Goal: Task Accomplishment & Management: Use online tool/utility

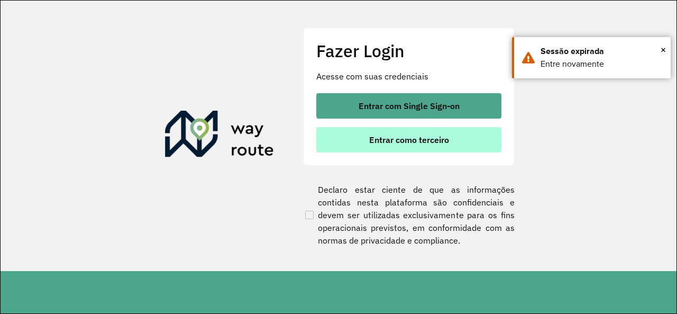
click at [424, 137] on span "Entrar como terceiro" at bounding box center [409, 139] width 80 height 8
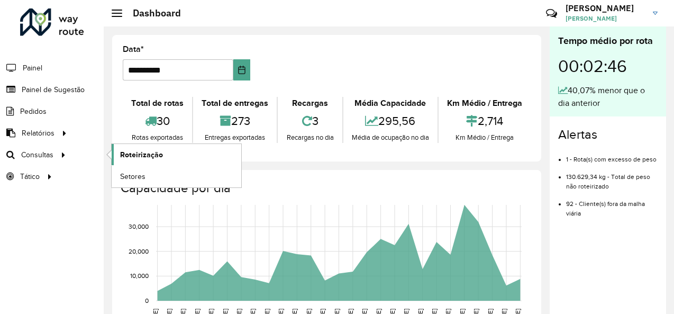
click at [137, 152] on span "Roteirização" at bounding box center [141, 154] width 43 height 11
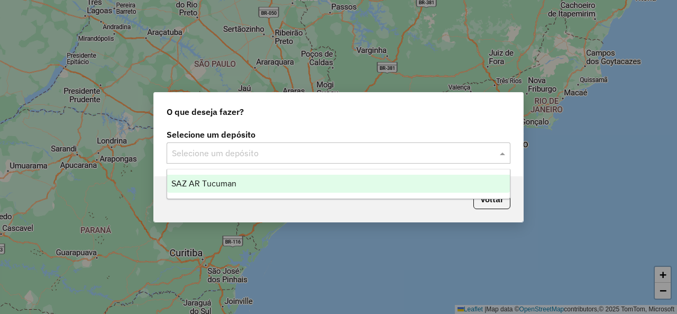
click at [423, 161] on div "Selecione um depósito" at bounding box center [339, 152] width 344 height 21
click at [358, 191] on div "SAZ AR Tucuman" at bounding box center [338, 184] width 342 height 18
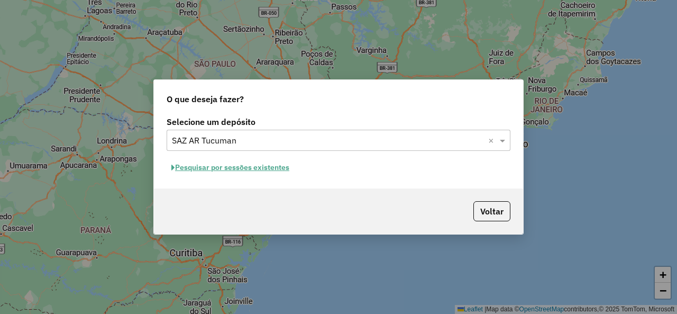
click at [283, 170] on button "Pesquisar por sessões existentes" at bounding box center [231, 167] width 128 height 16
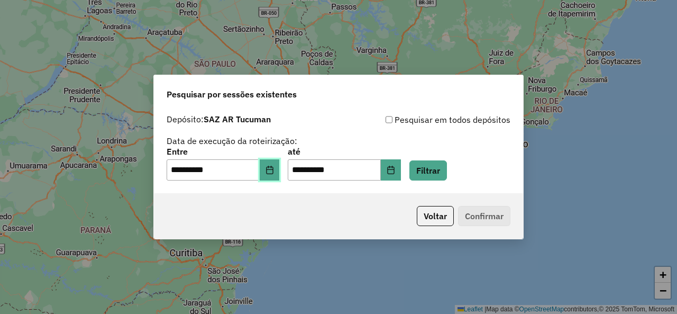
click at [276, 175] on button "Choose Date" at bounding box center [270, 169] width 20 height 21
click at [470, 93] on div "Pesquisar por sessões existentes" at bounding box center [338, 92] width 369 height 34
click at [440, 176] on button "Filtrar" at bounding box center [429, 170] width 38 height 20
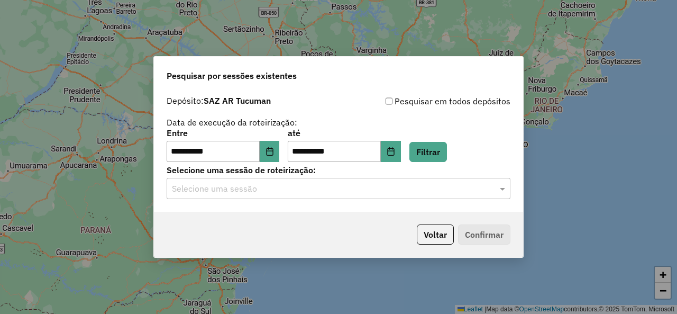
click at [399, 201] on div "**********" at bounding box center [338, 150] width 369 height 121
click at [401, 180] on div "Selecione uma sessão" at bounding box center [339, 188] width 344 height 21
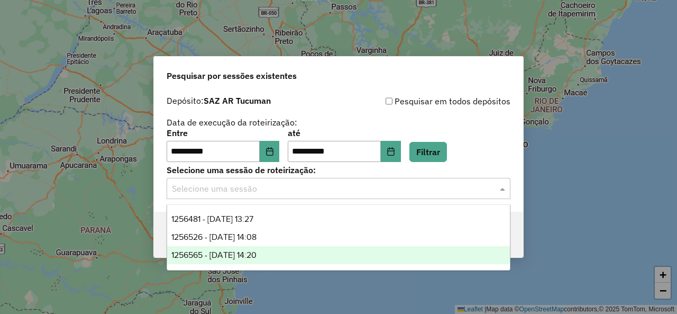
click at [339, 256] on div "1256565 - [DATE] 14:20" at bounding box center [338, 255] width 342 height 18
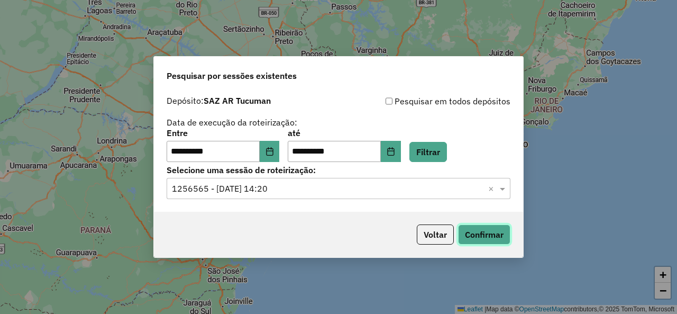
click at [496, 233] on button "Confirmar" at bounding box center [484, 234] width 52 height 20
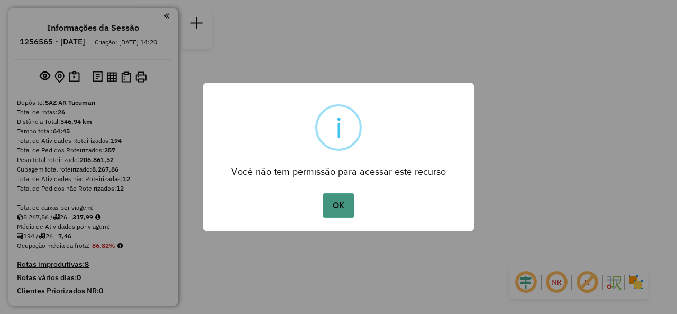
click at [350, 207] on button "OK" at bounding box center [338, 205] width 31 height 24
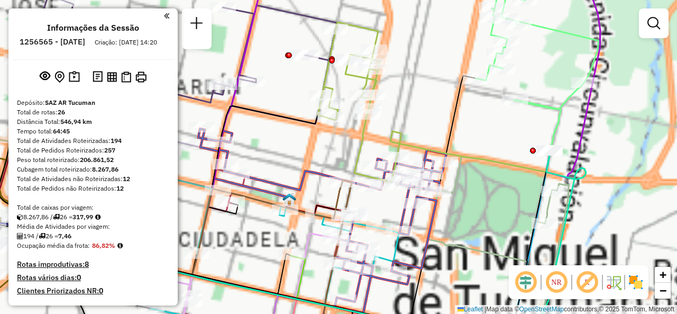
drag, startPoint x: 463, startPoint y: 169, endPoint x: 610, endPoint y: 134, distance: 151.1
click at [616, 131] on div "Rota 8 - Placa AF720HM 0000705361 - SCHMIELOZ GUSTAVO ALEJANDRO Janela de atend…" at bounding box center [338, 157] width 677 height 314
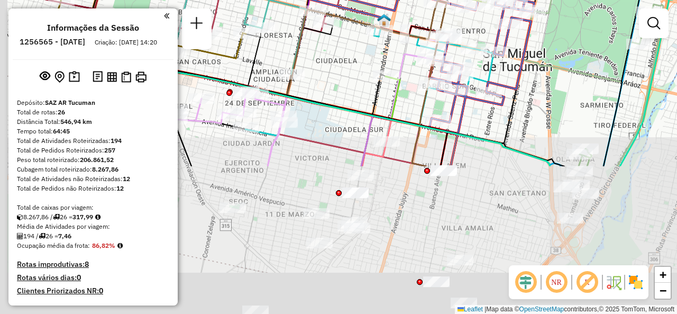
drag, startPoint x: 531, startPoint y: 214, endPoint x: 589, endPoint y: 61, distance: 163.6
click at [591, 60] on div "Janela de atendimento Grade de atendimento Capacidade Transportadoras Veículos …" at bounding box center [338, 157] width 677 height 314
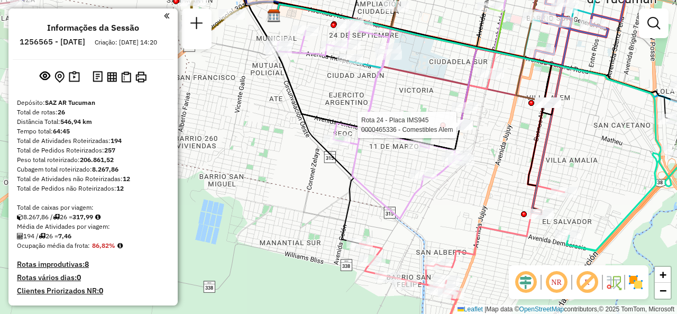
select select "**********"
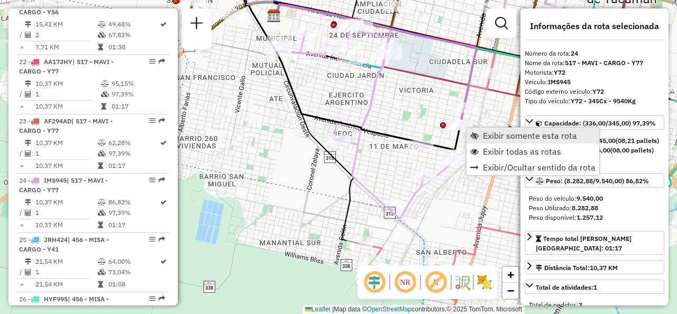
scroll to position [1897, 0]
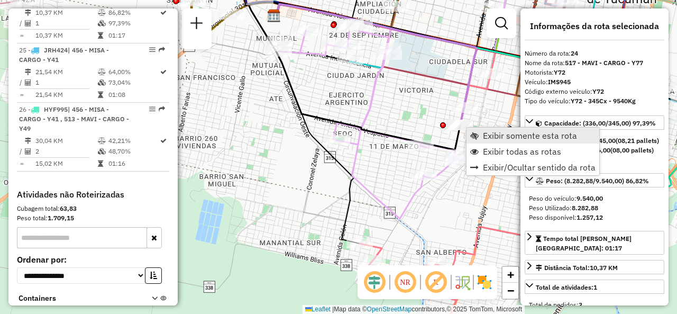
click at [500, 131] on span "Exibir somente esta rota" at bounding box center [530, 135] width 94 height 8
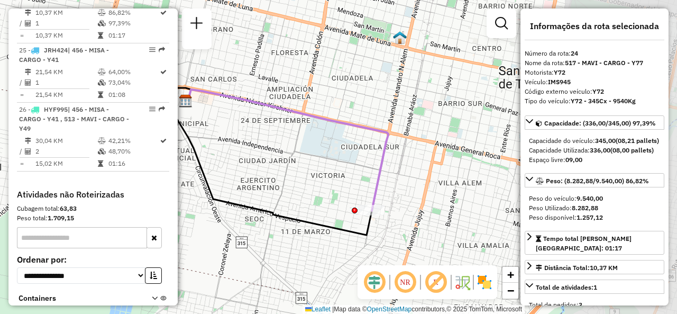
drag, startPoint x: 465, startPoint y: 160, endPoint x: 324, endPoint y: 159, distance: 140.7
click at [324, 159] on div "Janela de atendimento Grade de atendimento Capacidade Transportadoras Veículos …" at bounding box center [338, 157] width 677 height 314
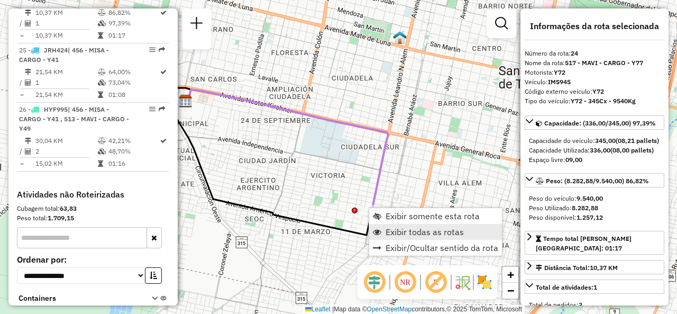
click at [400, 231] on span "Exibir todas as rotas" at bounding box center [425, 232] width 78 height 8
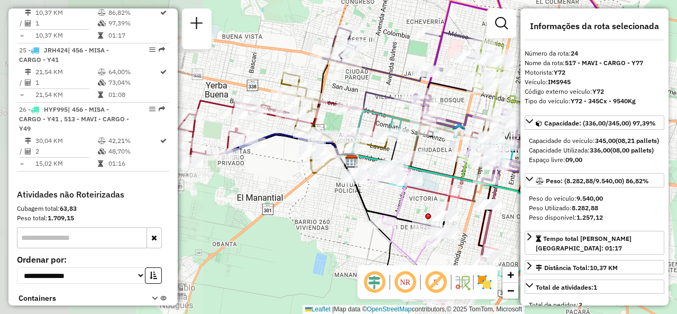
drag, startPoint x: 303, startPoint y: 183, endPoint x: 437, endPoint y: 210, distance: 137.2
click at [436, 210] on div "Janela de atendimento Grade de atendimento Capacidade Transportadoras Veículos …" at bounding box center [338, 157] width 677 height 314
